Goal: Task Accomplishment & Management: Complete application form

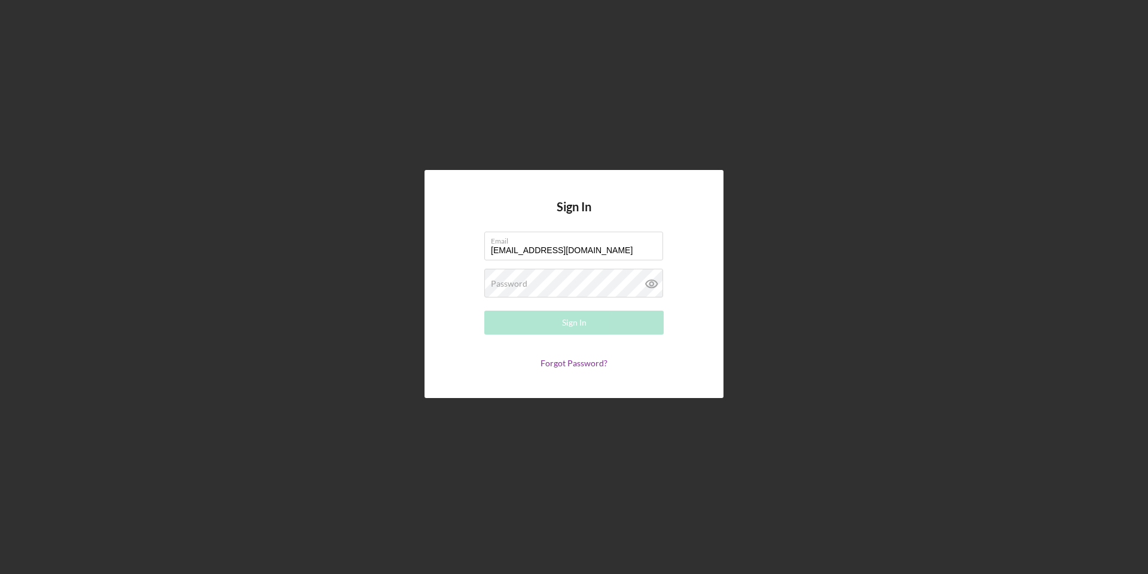
type input "[EMAIL_ADDRESS][DOMAIN_NAME]"
drag, startPoint x: 589, startPoint y: 319, endPoint x: 622, endPoint y: 300, distance: 38.1
click at [589, 319] on button "Sign In" at bounding box center [573, 322] width 179 height 24
click at [484, 310] on button "Sign In" at bounding box center [573, 322] width 179 height 24
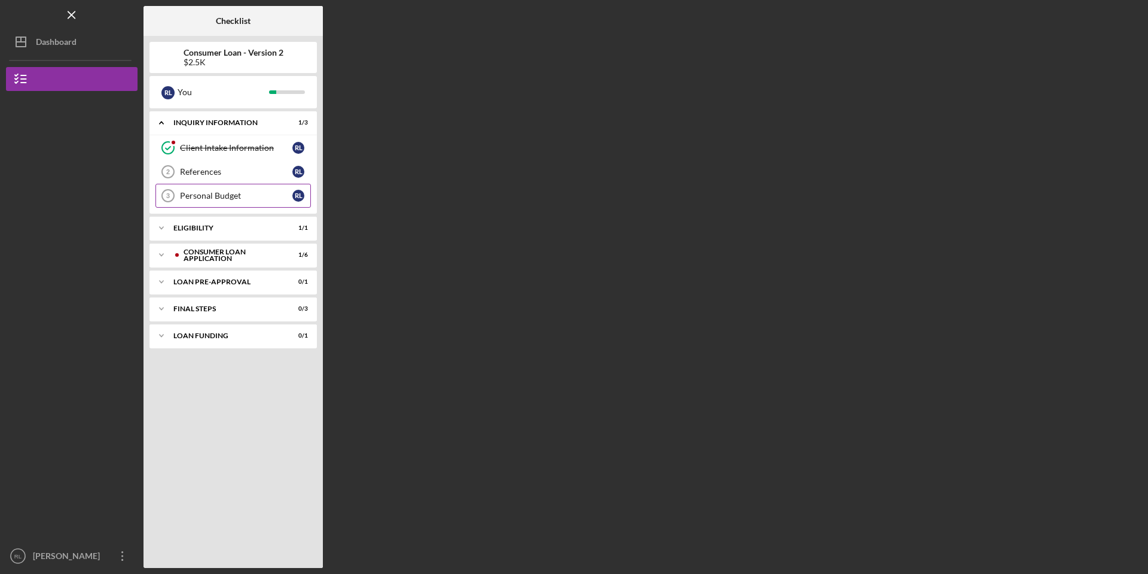
click at [277, 194] on div "Personal Budget" at bounding box center [236, 196] width 112 height 10
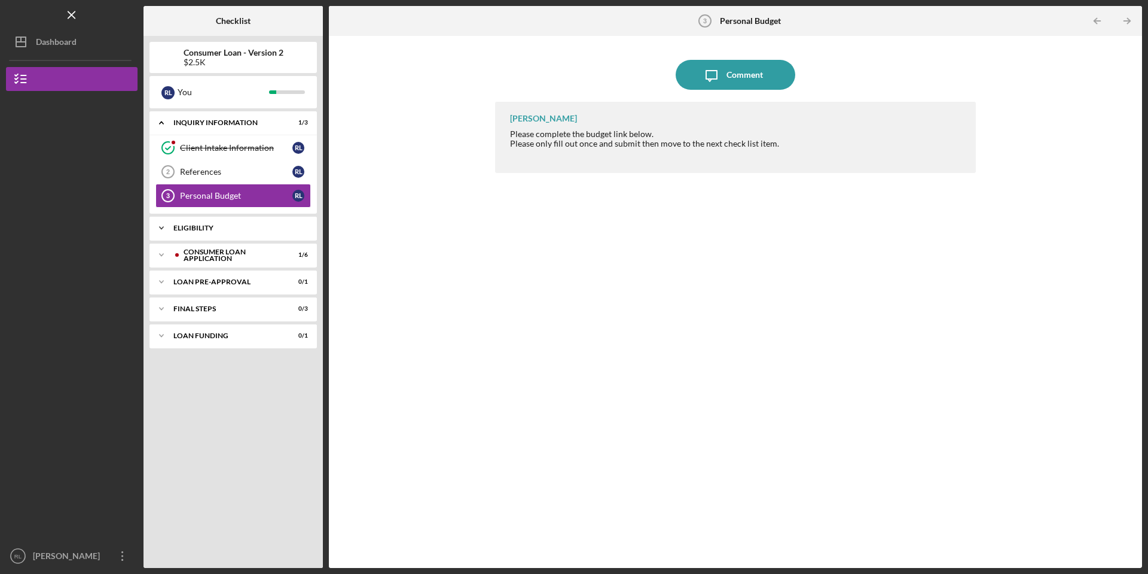
click at [247, 224] on div "Eligibility" at bounding box center [237, 227] width 129 height 7
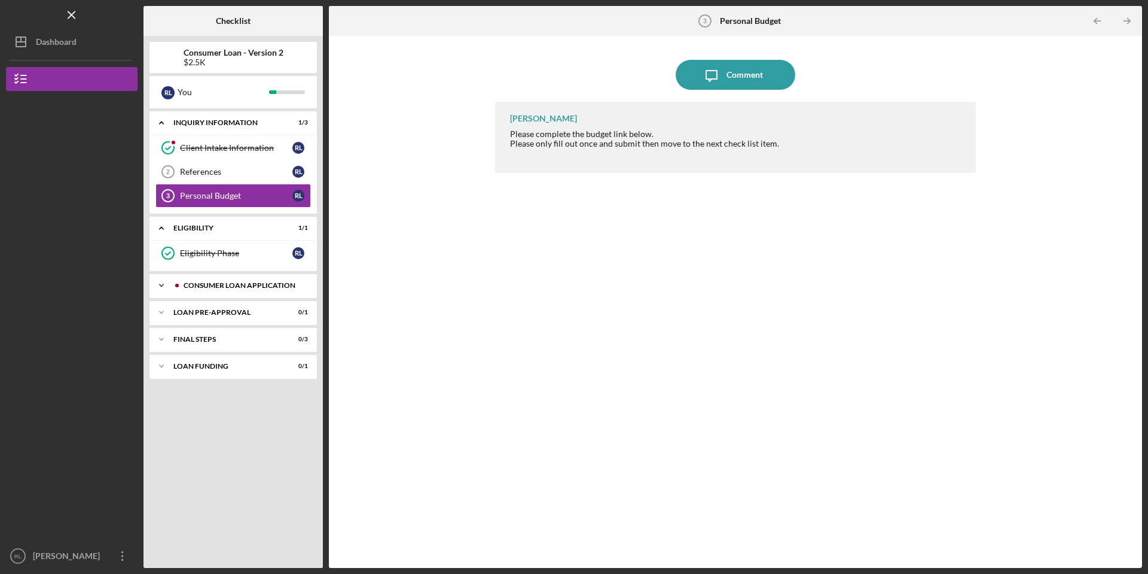
click at [234, 284] on div "Consumer Loan Application" at bounding box center [243, 285] width 118 height 7
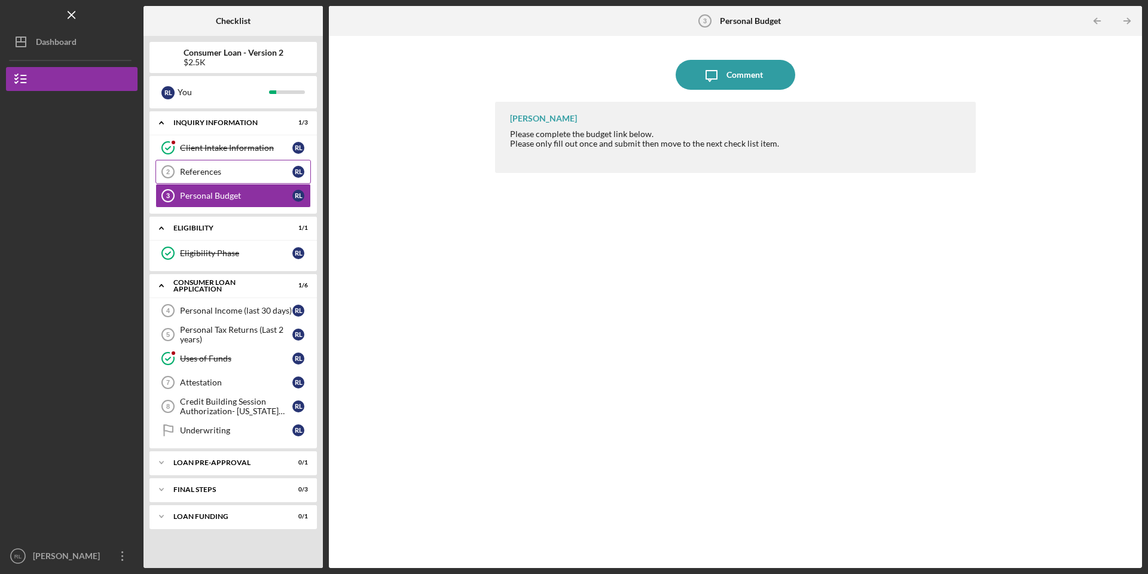
click at [241, 167] on div "References" at bounding box center [236, 172] width 112 height 10
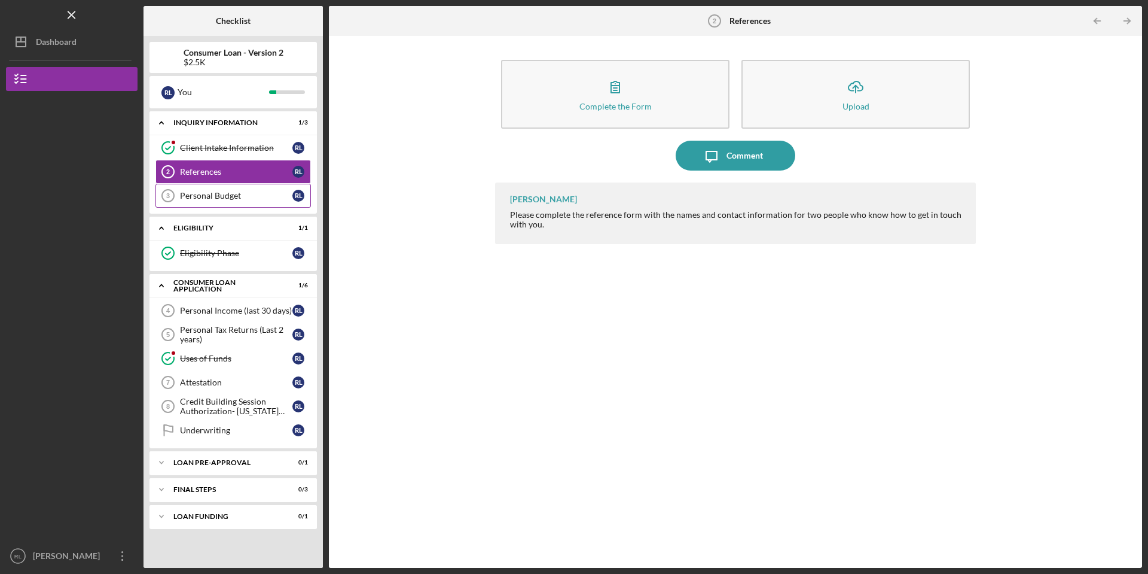
drag, startPoint x: 221, startPoint y: 192, endPoint x: 233, endPoint y: 193, distance: 12.6
click at [223, 191] on div "Personal Budget" at bounding box center [236, 196] width 112 height 10
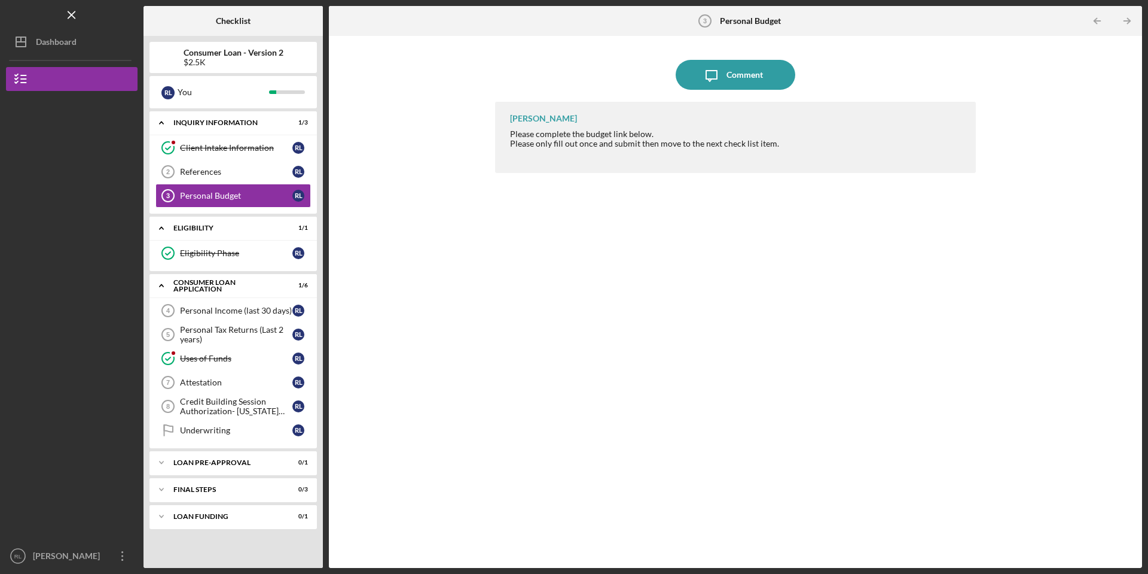
click at [480, 350] on div "Icon/Message Comment [PERSON_NAME] Please complete the budget link below. Pleas…" at bounding box center [735, 302] width 801 height 520
click at [481, 350] on div "Icon/Message Comment [PERSON_NAME] Please complete the budget link below. Pleas…" at bounding box center [735, 302] width 801 height 520
drag, startPoint x: 1148, startPoint y: 25, endPoint x: 1144, endPoint y: 57, distance: 33.2
click at [1145, 55] on div "Icon/Menu Personal Budget 3 Personal Budget Checklist Consumer Loan - Version 2…" at bounding box center [574, 287] width 1148 height 574
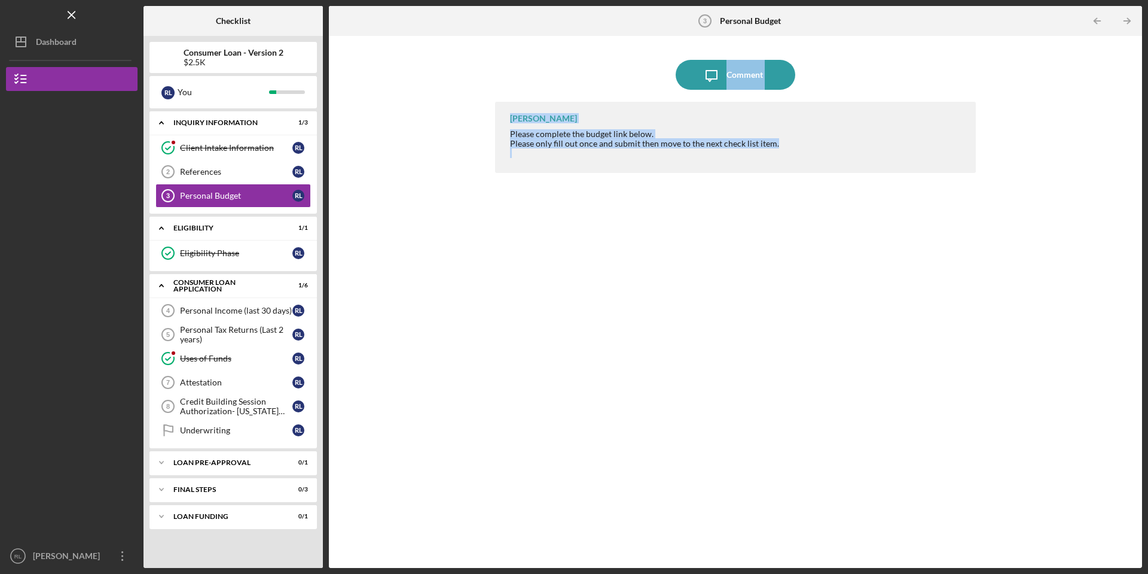
drag, startPoint x: 1144, startPoint y: 32, endPoint x: 1144, endPoint y: 303, distance: 271.5
click at [1144, 303] on div "Icon/Menu Personal Budget 3 Personal Budget Checklist Consumer Loan - Version 2…" at bounding box center [574, 287] width 1148 height 574
click at [816, 39] on div "Icon/Message Comment [PERSON_NAME] Please complete the budget link below. Pleas…" at bounding box center [735, 302] width 813 height 532
click at [709, 81] on icon "Icon/Message" at bounding box center [712, 75] width 30 height 30
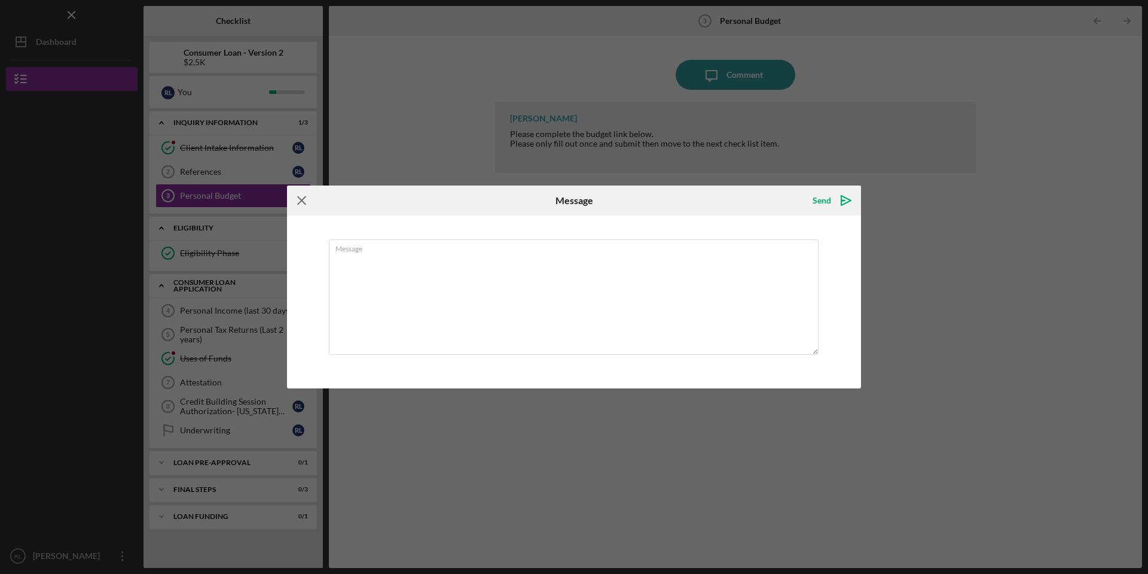
click at [300, 199] on icon "Icon/Menu Close" at bounding box center [302, 200] width 30 height 30
